Goal: Find specific page/section: Find specific page/section

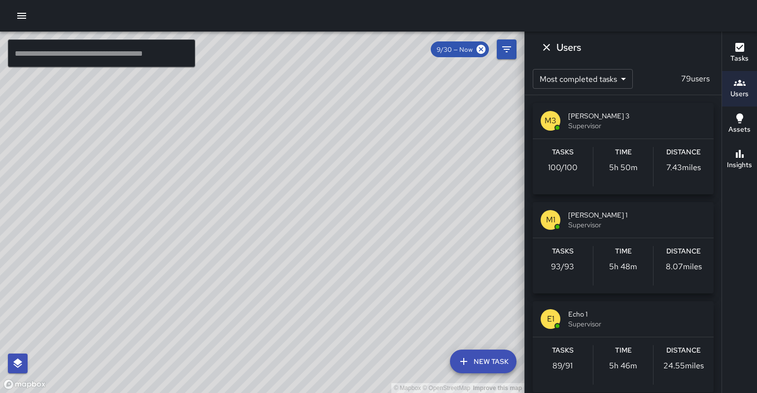
scroll to position [129, 0]
click at [171, 53] on input "text" at bounding box center [101, 53] width 187 height 28
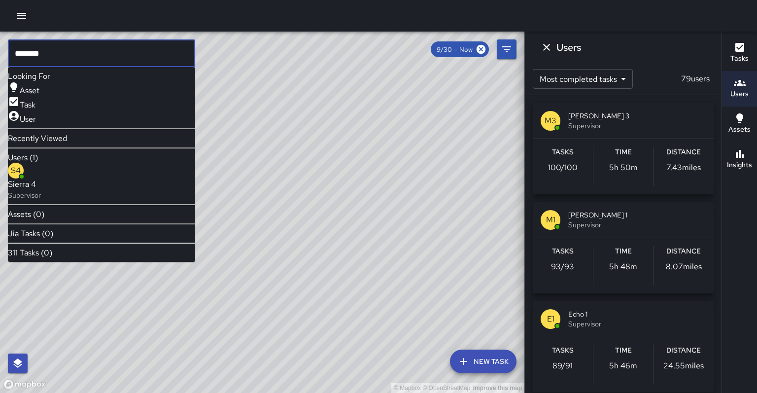
type input "********"
click at [41, 190] on p "Supervisor" at bounding box center [24, 195] width 33 height 10
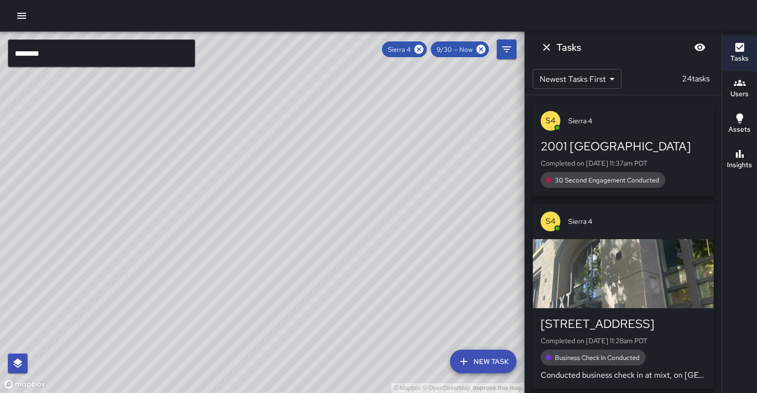
drag, startPoint x: 411, startPoint y: 182, endPoint x: 387, endPoint y: 228, distance: 52.5
click at [390, 230] on div "© Mapbox © OpenStreetMap Improve this map" at bounding box center [262, 212] width 525 height 361
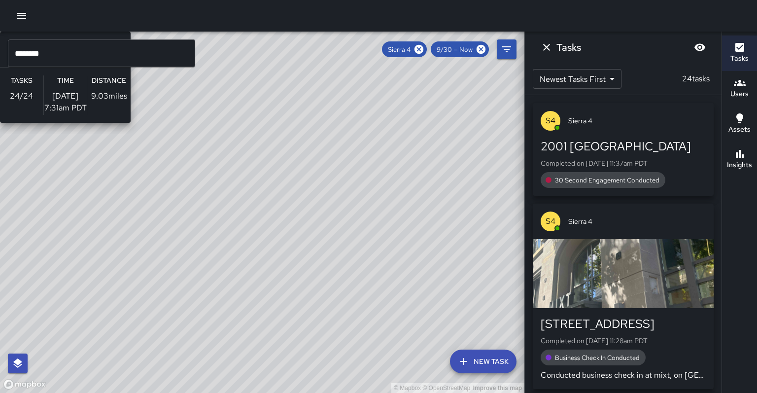
click at [361, 295] on div "© Mapbox © OpenStreetMap Improve this map S4 Sierra 4 Supervisor Tasks 24 / 24 …" at bounding box center [262, 212] width 525 height 361
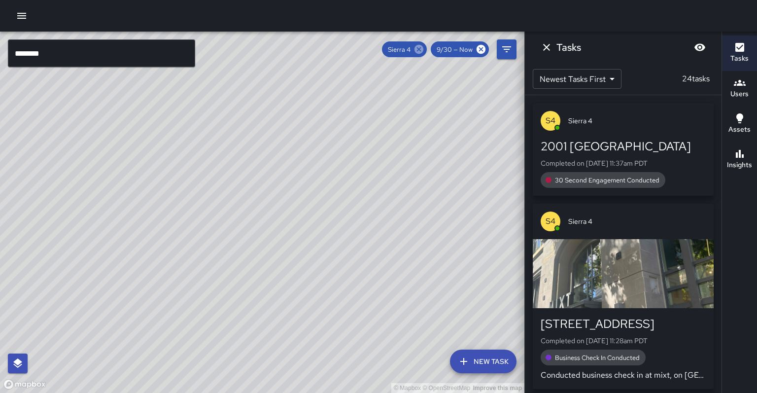
click at [425, 49] on icon at bounding box center [419, 49] width 11 height 11
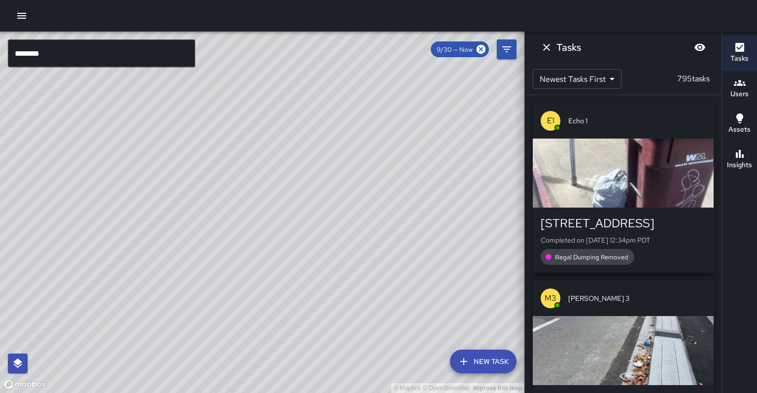
scroll to position [0, 0]
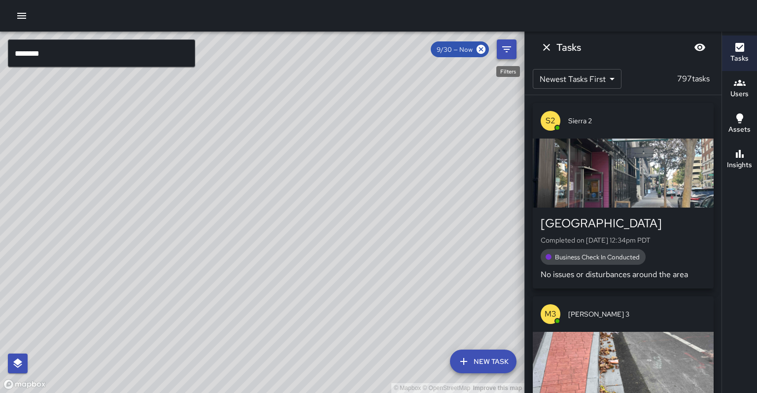
click at [501, 55] on button "Filters" at bounding box center [507, 49] width 20 height 20
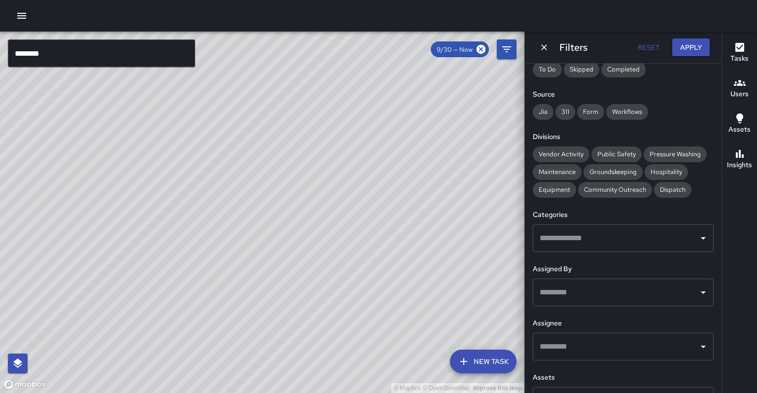
click at [588, 337] on input "text" at bounding box center [615, 346] width 157 height 19
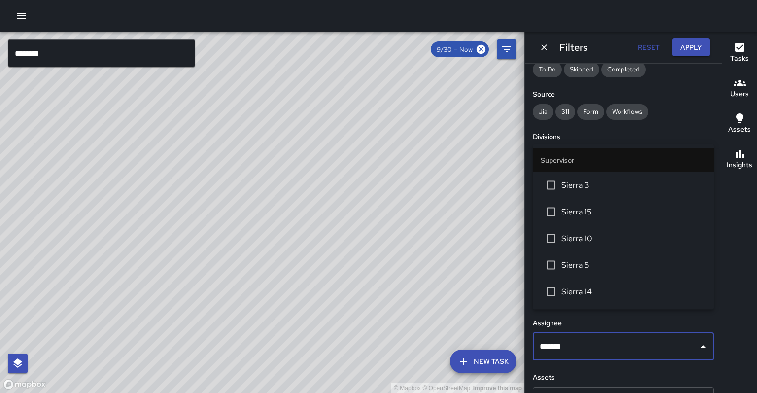
type input "********"
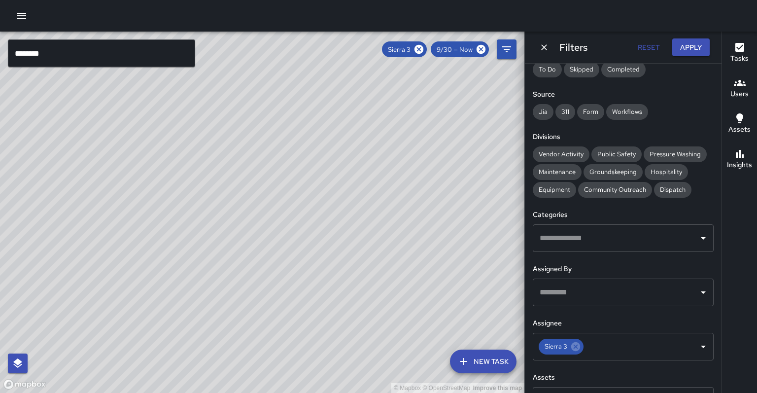
drag, startPoint x: 436, startPoint y: 196, endPoint x: 438, endPoint y: 126, distance: 69.6
click at [440, 122] on div "© Mapbox © OpenStreetMap Improve this map" at bounding box center [262, 212] width 525 height 361
click at [404, 213] on div "© Mapbox © OpenStreetMap Improve this map" at bounding box center [262, 212] width 525 height 361
drag, startPoint x: 458, startPoint y: 205, endPoint x: 434, endPoint y: 210, distance: 23.8
click at [434, 210] on div "© Mapbox © OpenStreetMap Improve this map" at bounding box center [262, 212] width 525 height 361
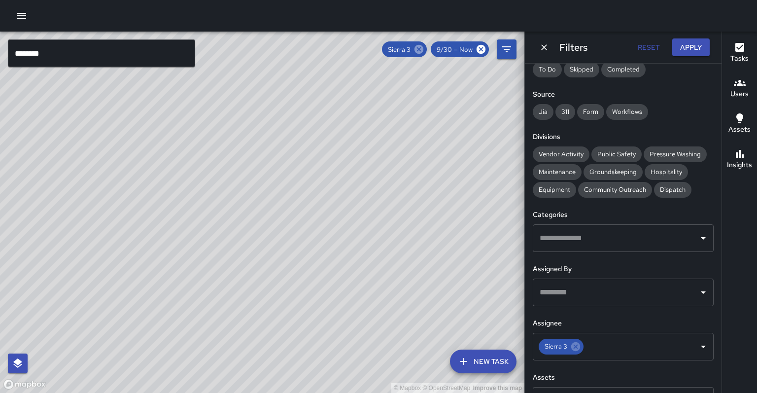
click at [425, 50] on icon at bounding box center [419, 49] width 11 height 11
drag, startPoint x: 430, startPoint y: 213, endPoint x: 321, endPoint y: 148, distance: 126.3
click at [321, 148] on div "© Mapbox © OpenStreetMap Improve this map" at bounding box center [262, 212] width 525 height 361
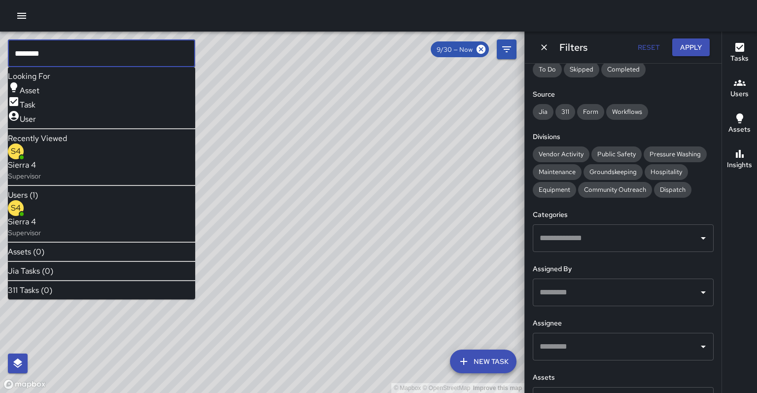
click at [139, 53] on input "********" at bounding box center [101, 53] width 187 height 28
type input "********"
click at [41, 228] on p "Supervisor" at bounding box center [24, 233] width 33 height 10
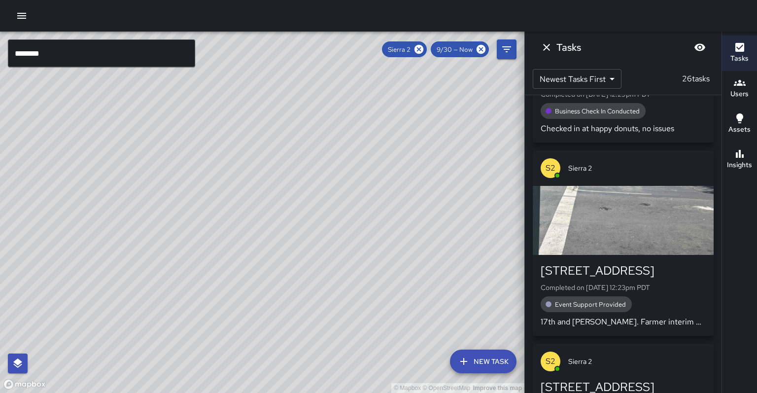
scroll to position [534, 0]
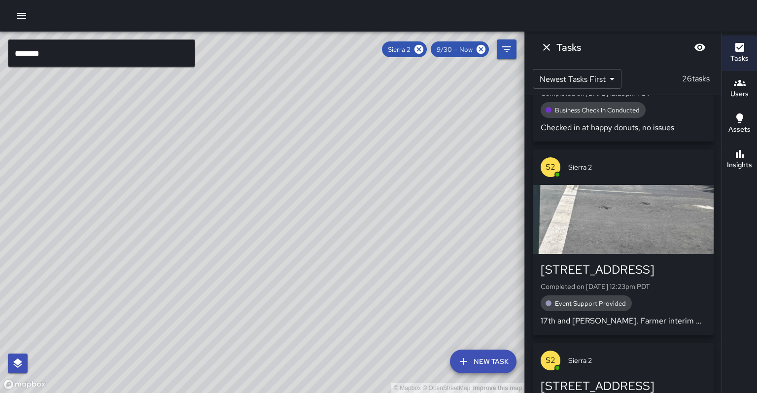
click at [645, 213] on div "button" at bounding box center [623, 219] width 181 height 69
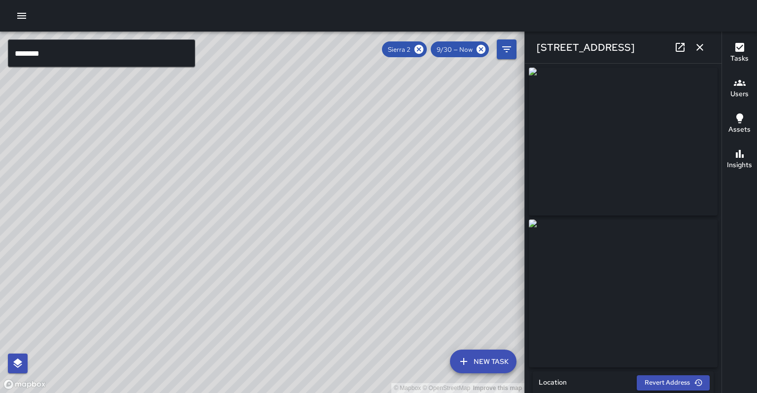
click at [681, 49] on icon at bounding box center [681, 47] width 12 height 12
drag, startPoint x: 345, startPoint y: 175, endPoint x: 359, endPoint y: 245, distance: 70.9
click at [359, 245] on div "© Mapbox © OpenStreetMap Improve this map" at bounding box center [262, 212] width 525 height 361
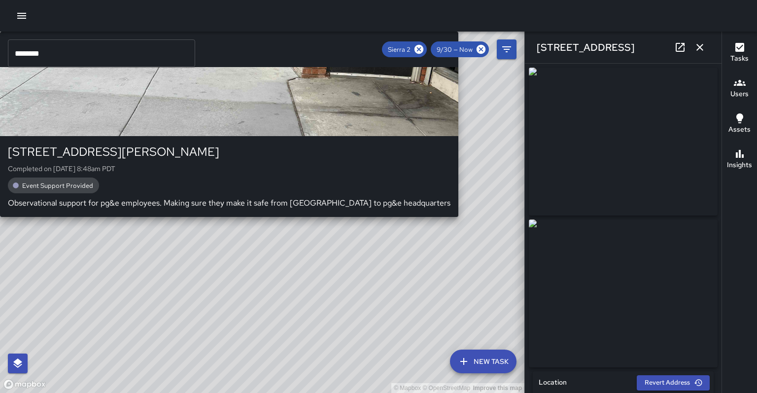
click at [247, 123] on div "© Mapbox © OpenStreetMap Improve this map S2 Sierra 2 [STREET_ADDRESS][PERSON_N…" at bounding box center [262, 212] width 525 height 361
type input "**********"
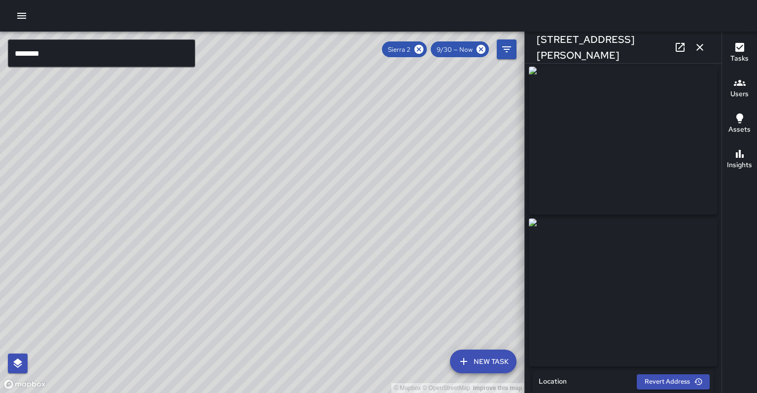
scroll to position [0, 0]
click at [684, 44] on icon at bounding box center [681, 47] width 12 height 12
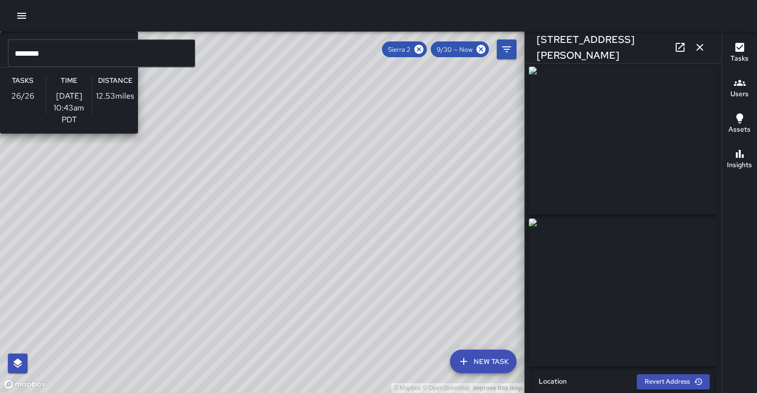
drag, startPoint x: 245, startPoint y: 318, endPoint x: 349, endPoint y: 167, distance: 183.3
click at [349, 167] on div "© Mapbox © OpenStreetMap Improve this map S2 Sierra 2 Supervisor Tasks 26 / 26 …" at bounding box center [262, 212] width 525 height 361
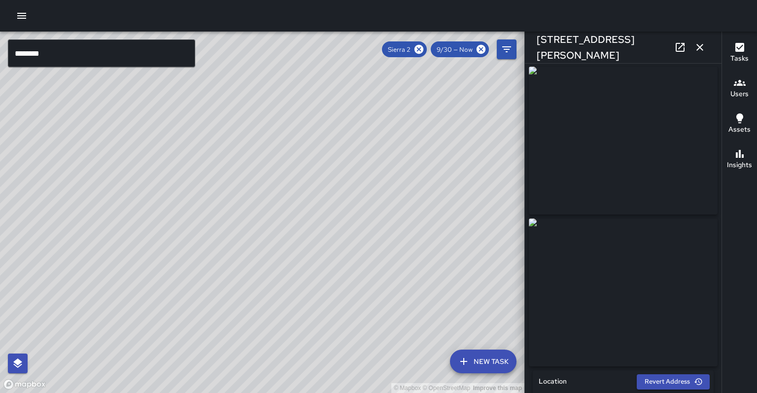
drag, startPoint x: 277, startPoint y: 134, endPoint x: 195, endPoint y: 193, distance: 100.9
click at [208, 201] on div "© Mapbox © OpenStreetMap Improve this map" at bounding box center [262, 212] width 525 height 361
drag, startPoint x: 355, startPoint y: 106, endPoint x: 333, endPoint y: 129, distance: 31.4
click at [333, 129] on div "© Mapbox © OpenStreetMap Improve this map" at bounding box center [262, 212] width 525 height 361
click at [707, 48] on button "button" at bounding box center [700, 47] width 20 height 20
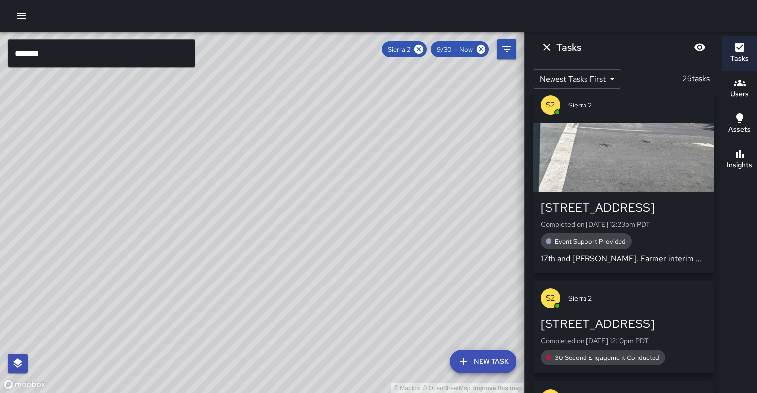
scroll to position [596, 0]
click at [425, 48] on icon at bounding box center [419, 49] width 11 height 11
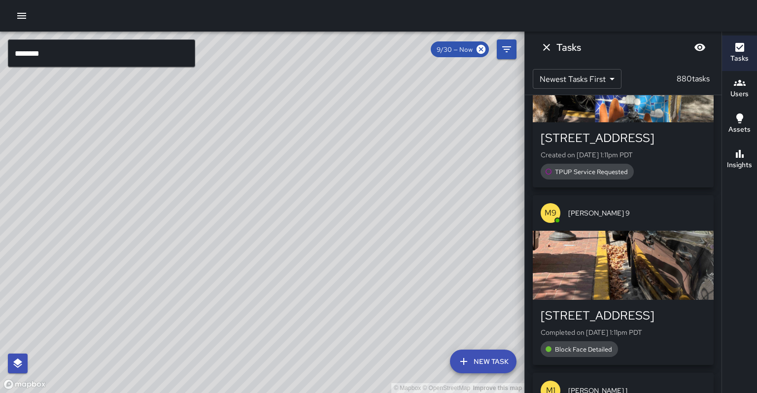
drag, startPoint x: 289, startPoint y: 298, endPoint x: 328, endPoint y: 278, distance: 43.9
click at [328, 278] on div "© Mapbox © OpenStreetMap Improve this map" at bounding box center [262, 212] width 525 height 361
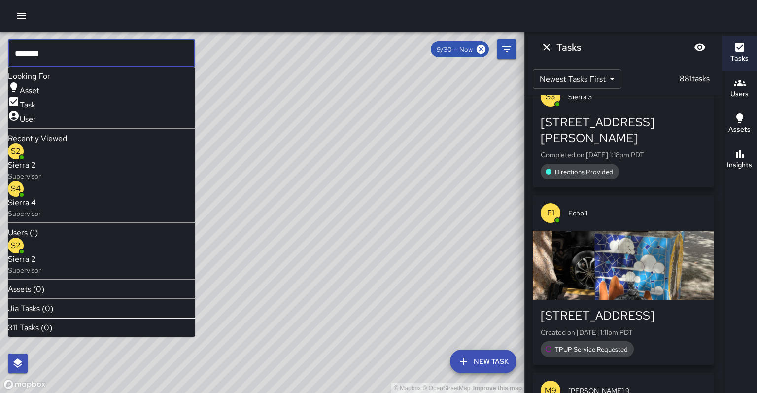
click at [168, 58] on input "********" at bounding box center [101, 53] width 187 height 28
type input "********"
click at [41, 253] on span "Sierra 6" at bounding box center [24, 259] width 33 height 12
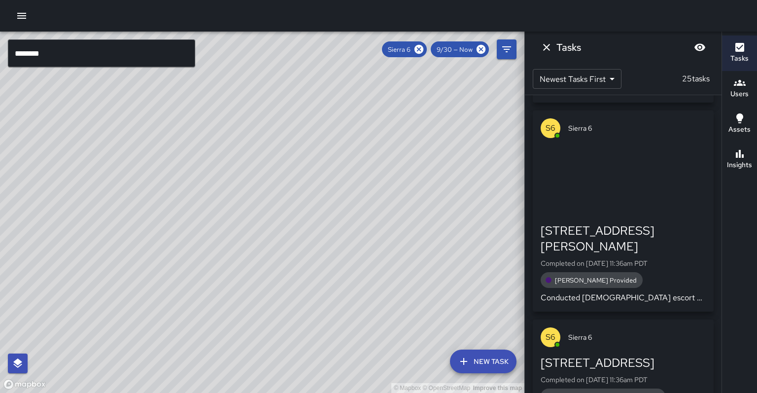
scroll to position [0, 0]
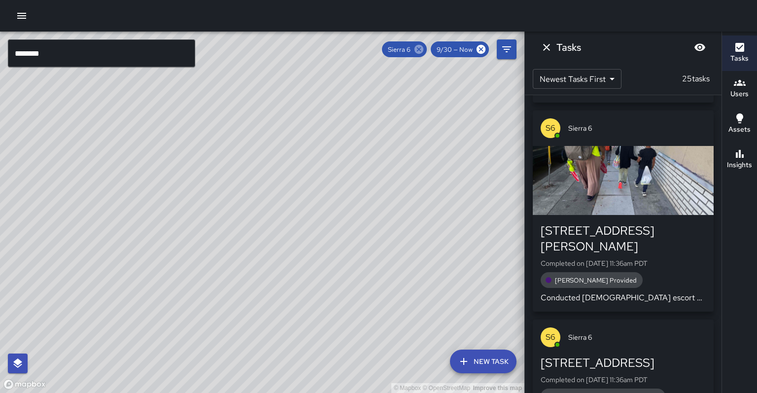
click at [424, 48] on icon at bounding box center [419, 49] width 9 height 9
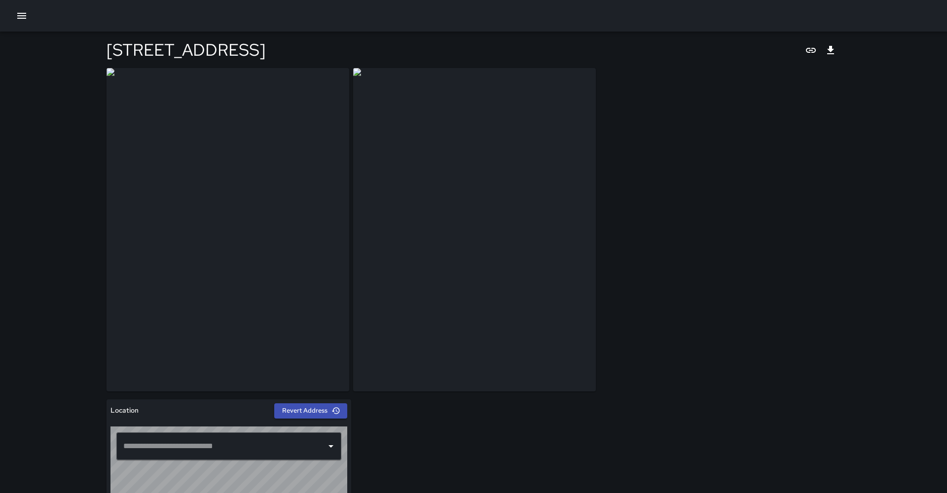
type input "**********"
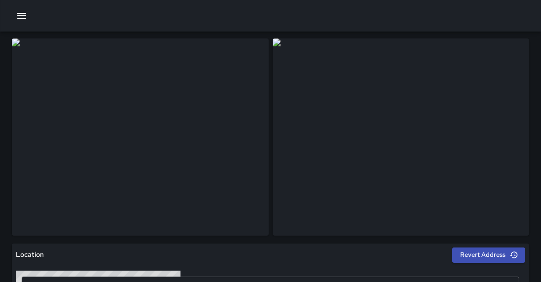
scroll to position [28, 0]
